Goal: Navigation & Orientation: Find specific page/section

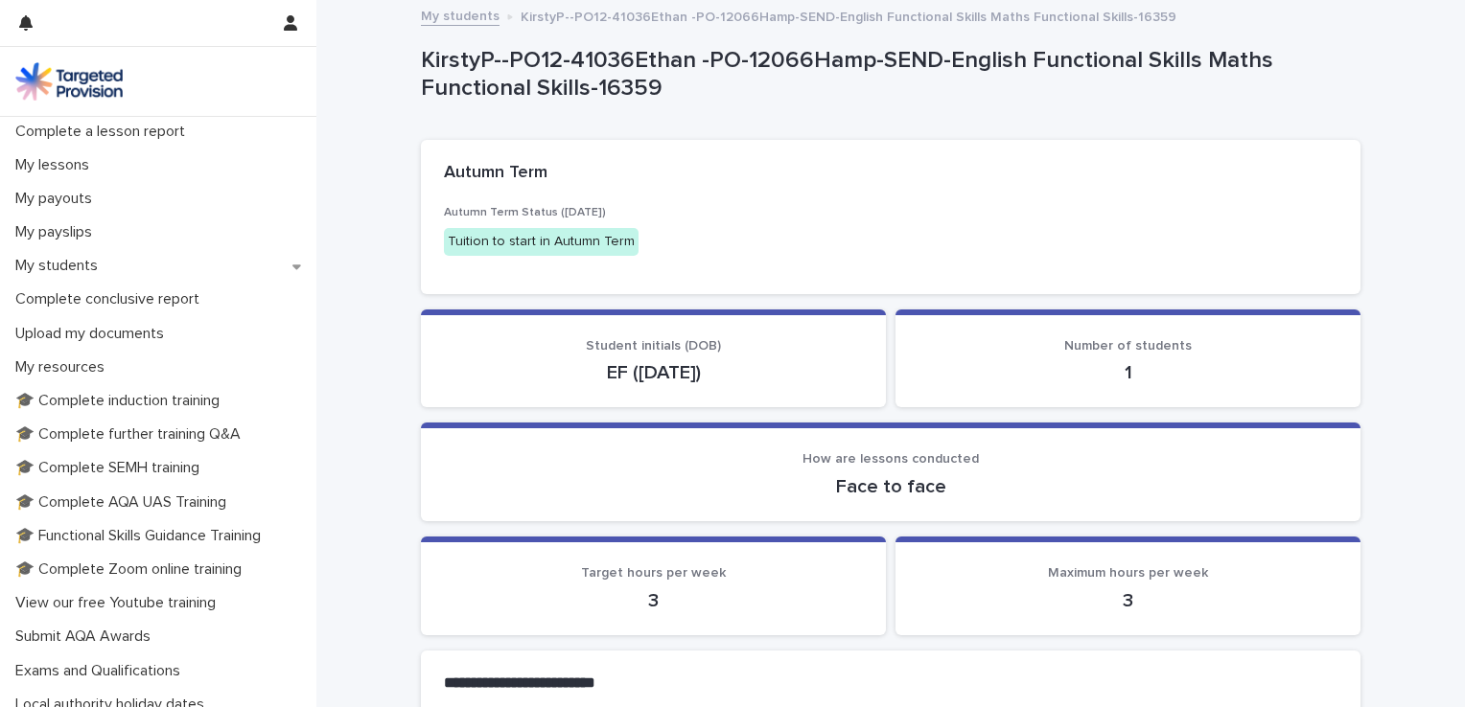
scroll to position [121, 0]
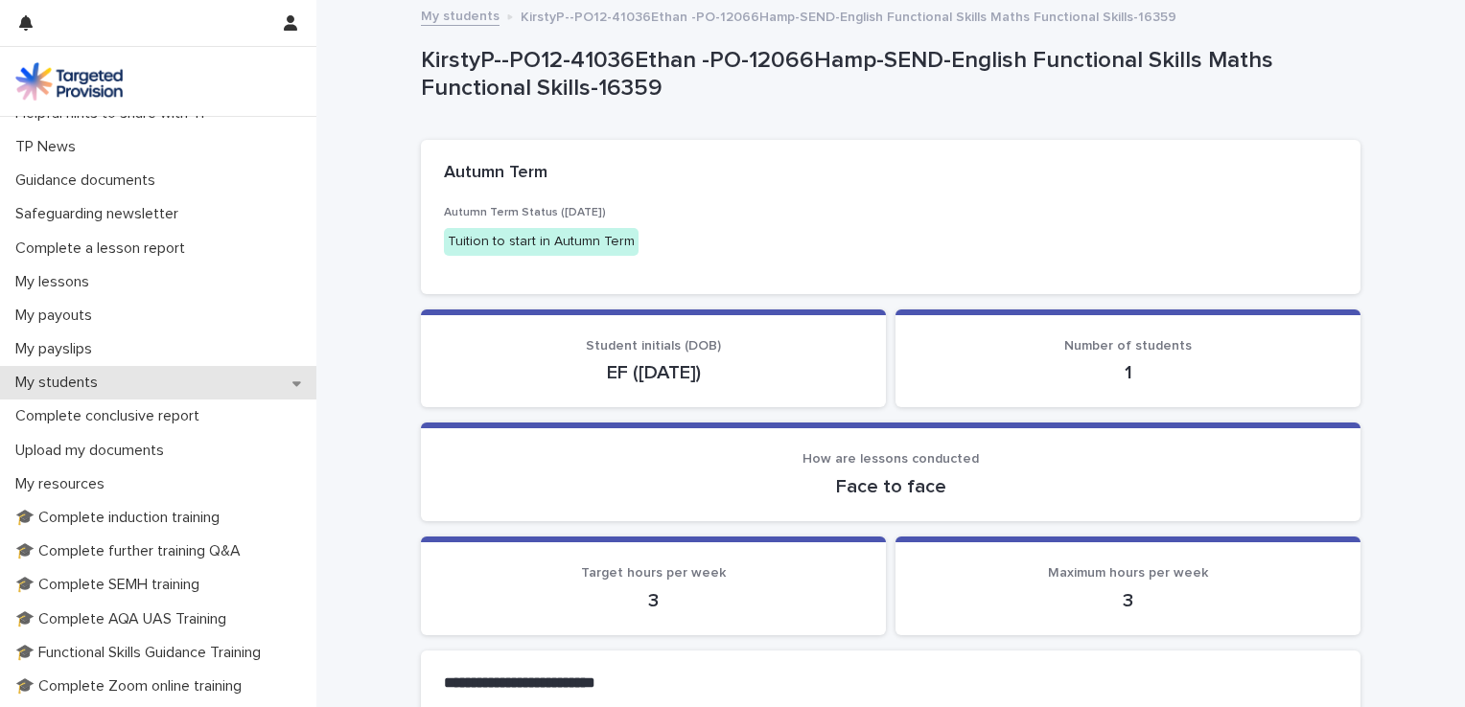
click at [295, 385] on div "My students" at bounding box center [158, 383] width 316 height 34
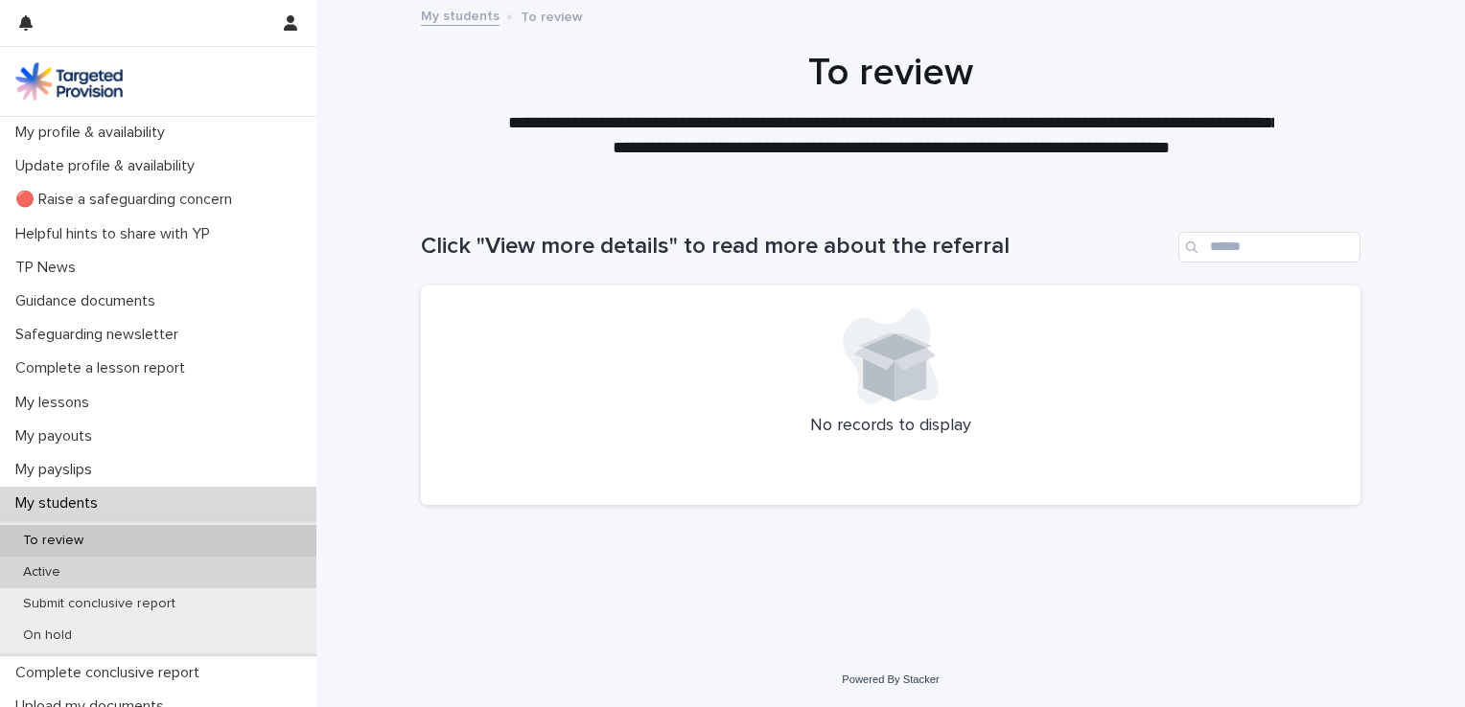
click at [41, 573] on p "Active" at bounding box center [42, 573] width 68 height 16
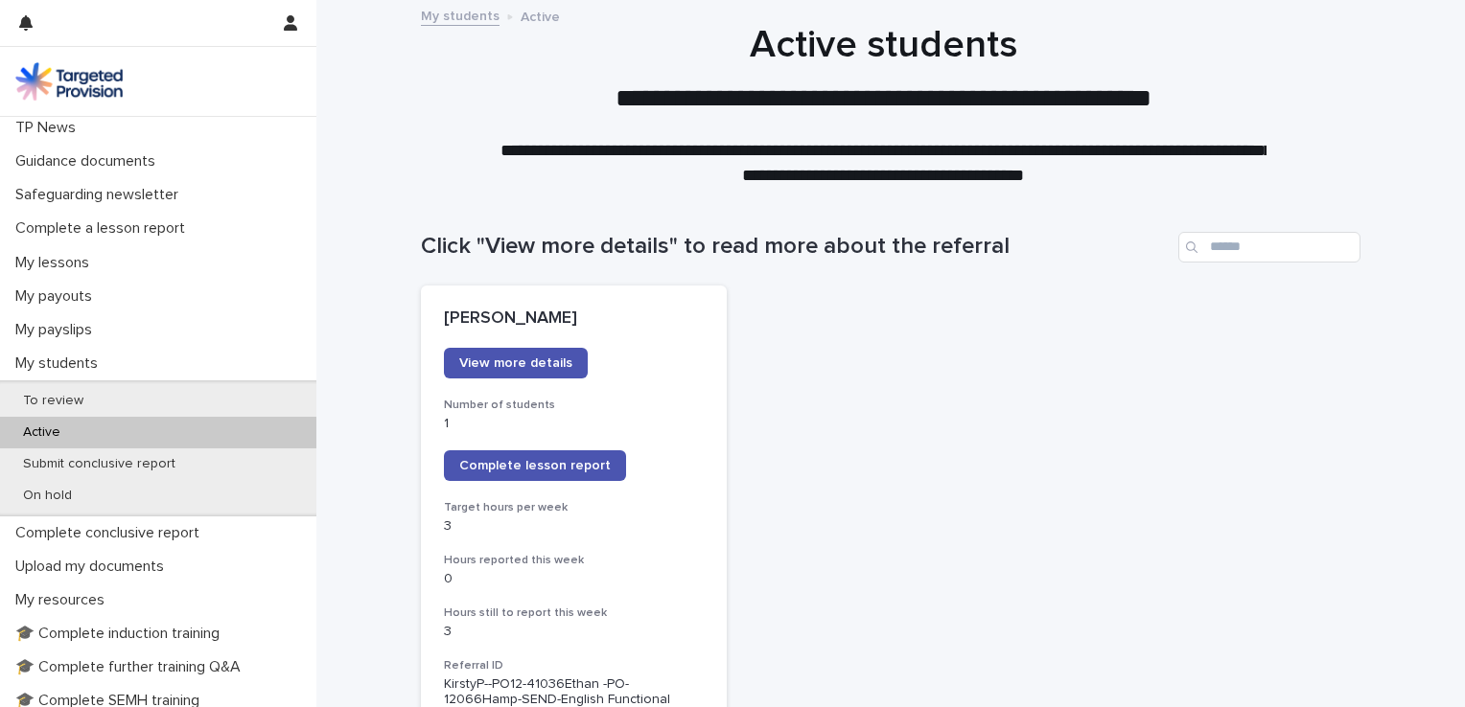
scroll to position [148, 0]
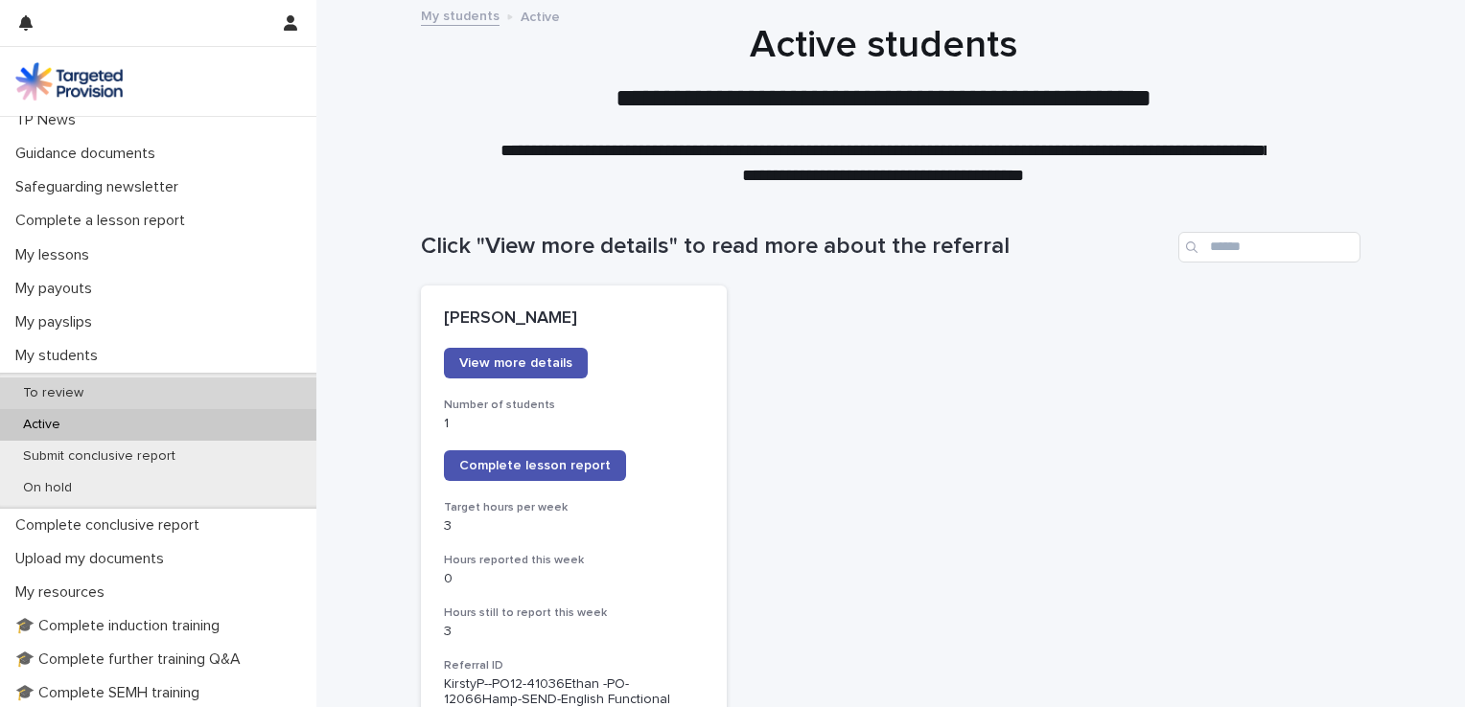
click at [91, 389] on p "To review" at bounding box center [53, 393] width 91 height 16
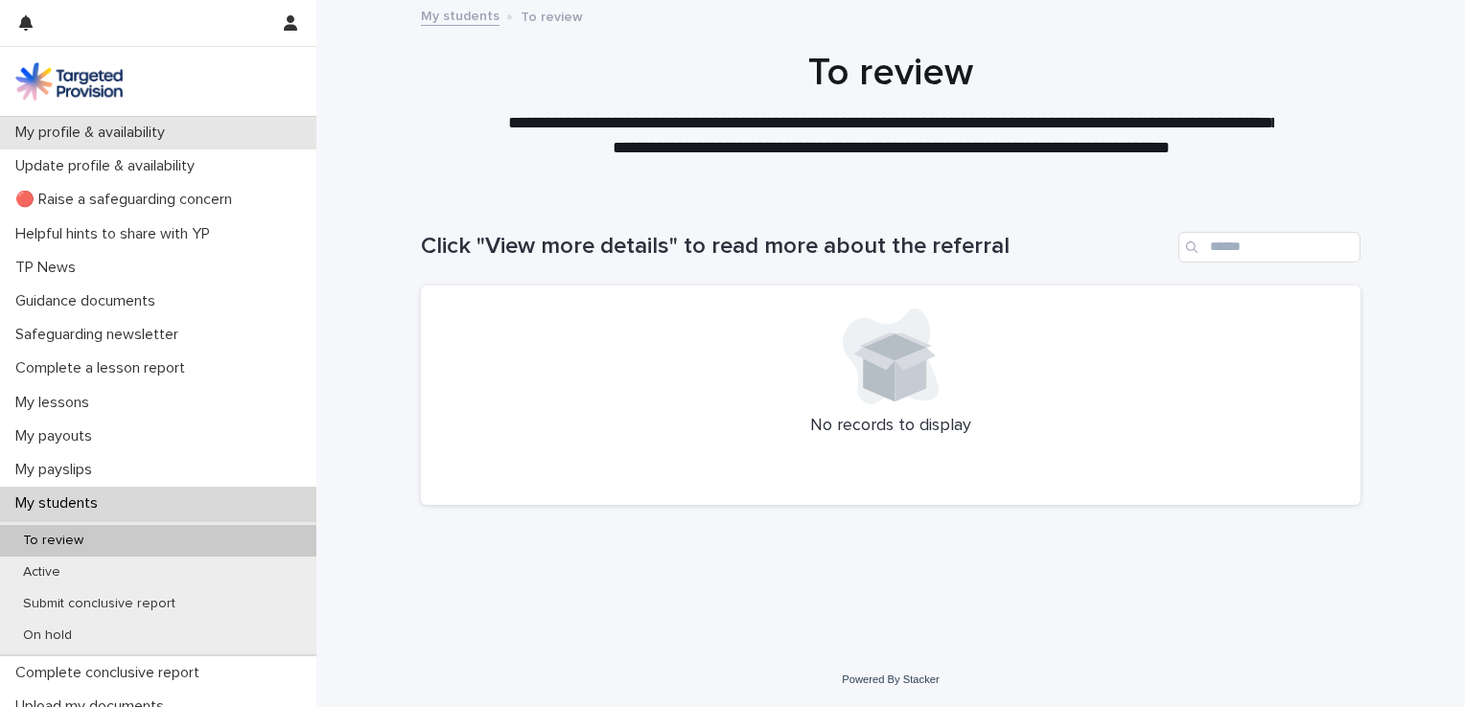
click at [150, 135] on p "My profile & availability" at bounding box center [94, 133] width 173 height 18
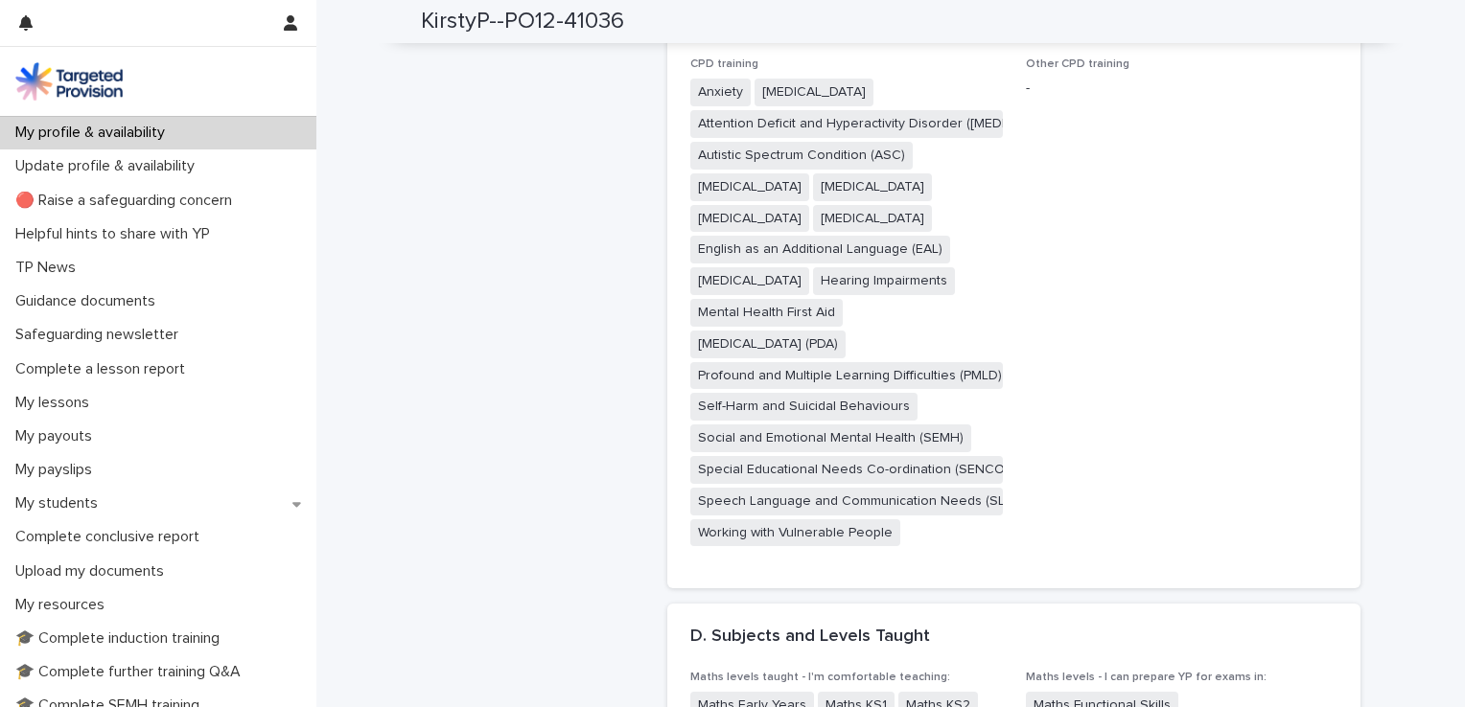
scroll to position [2033, 0]
